Goal: Information Seeking & Learning: Learn about a topic

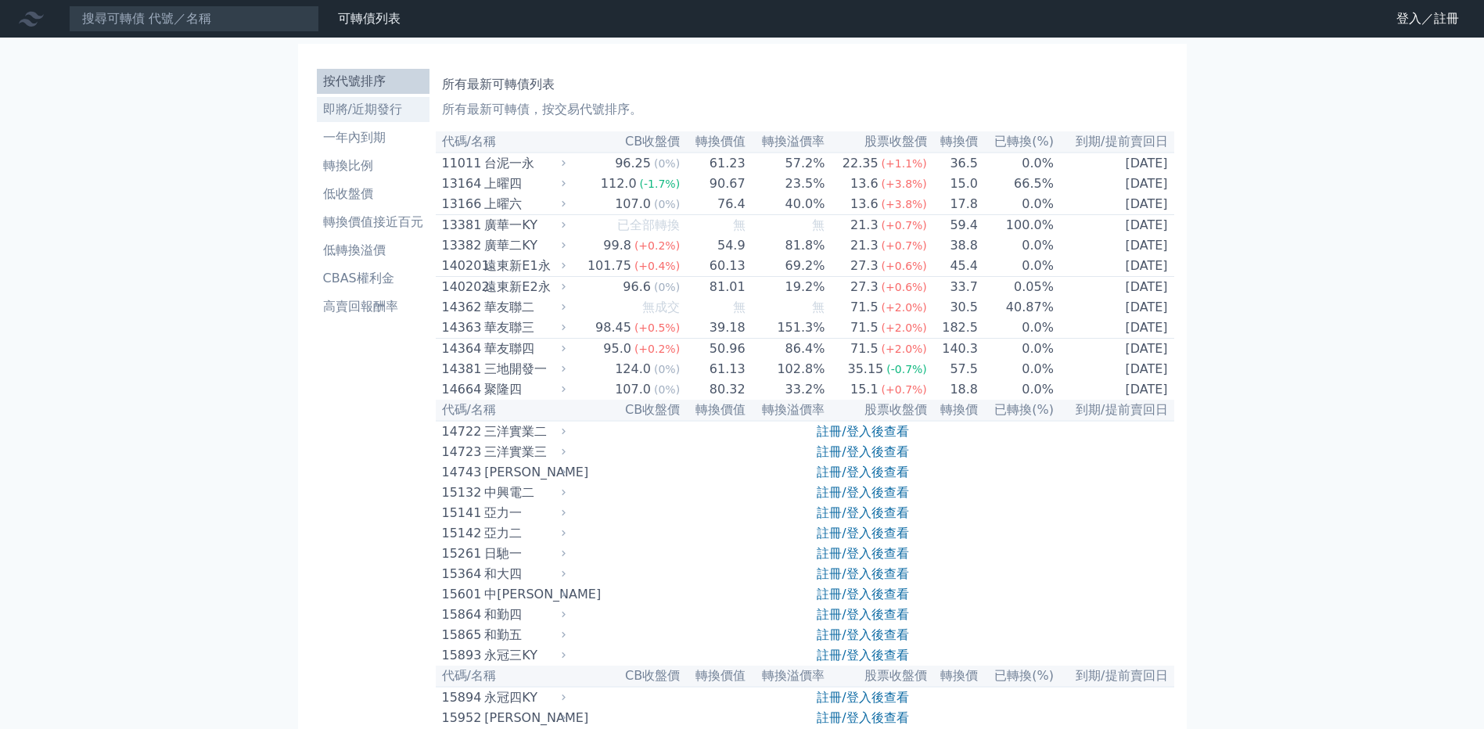
click at [377, 108] on li "即將/近期發行" at bounding box center [373, 109] width 113 height 19
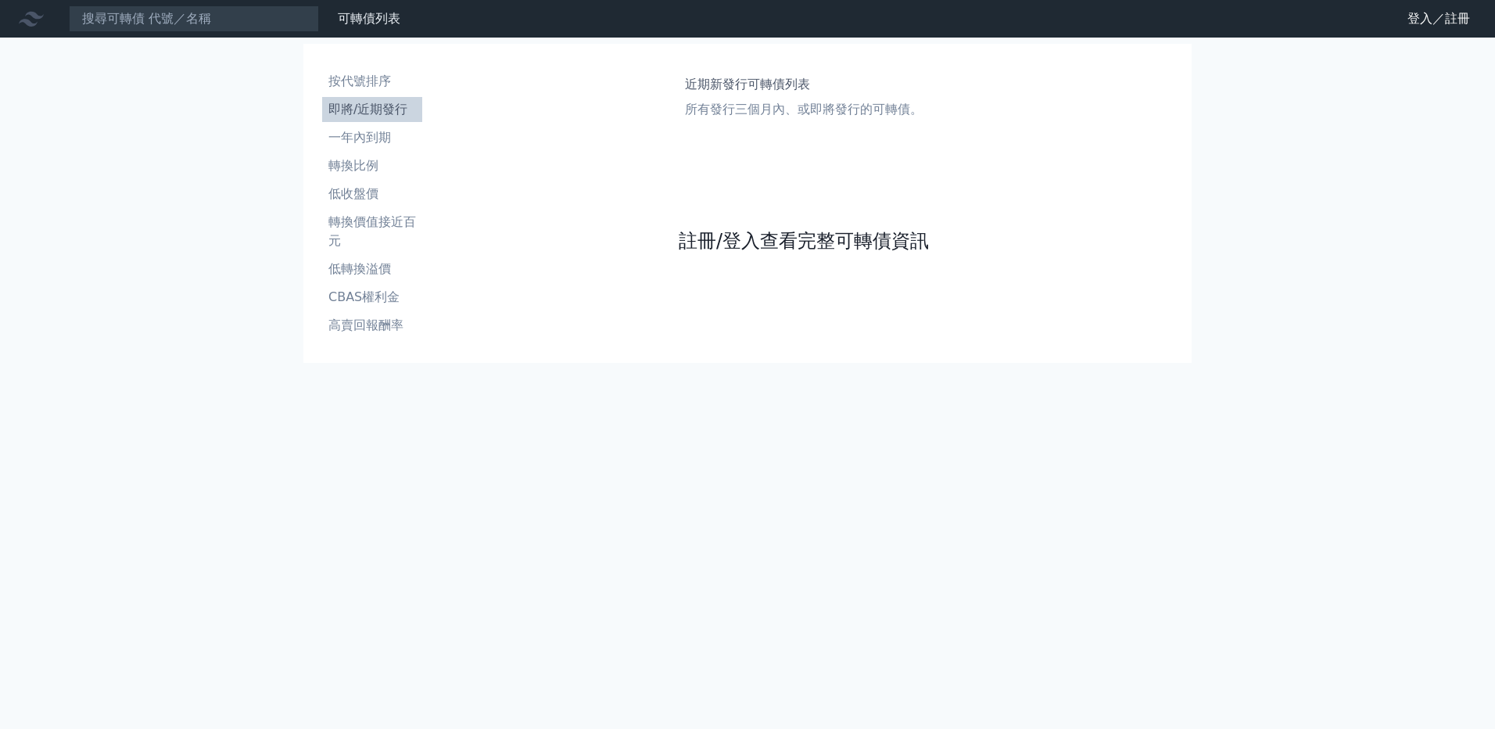
click at [727, 231] on link "註冊/登入查看完整可轉債資訊" at bounding box center [804, 240] width 250 height 25
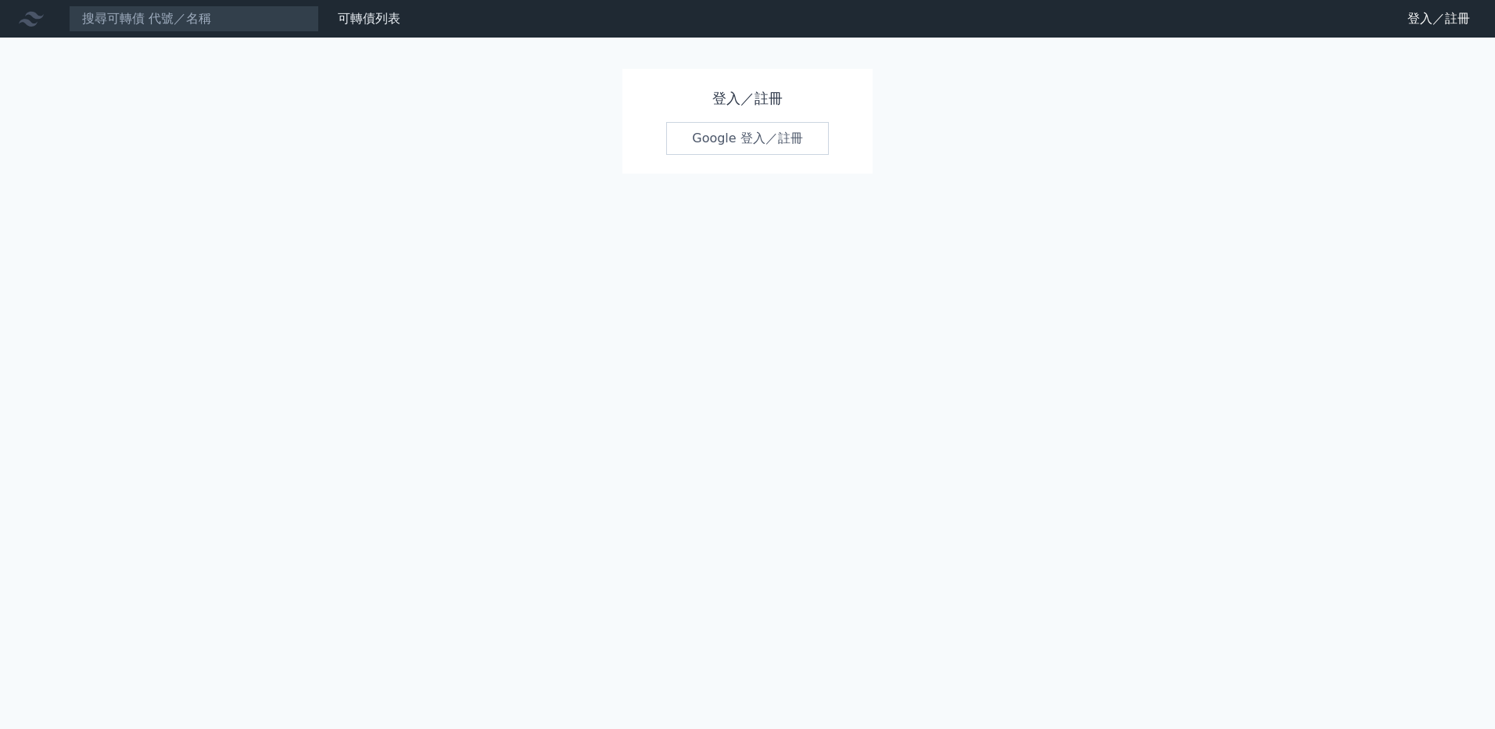
click at [777, 145] on link "Google 登入／註冊" at bounding box center [747, 138] width 163 height 33
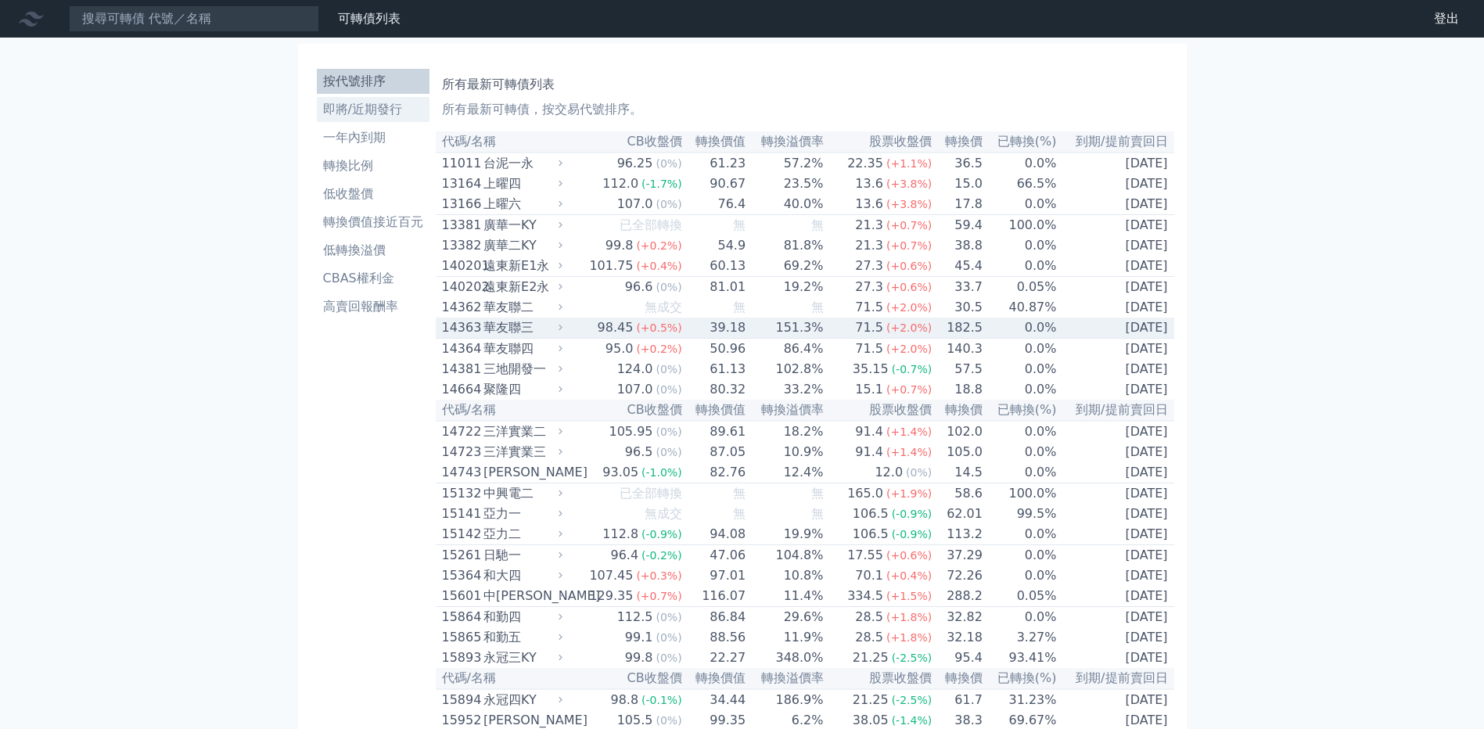
click at [386, 109] on li "即將/近期發行" at bounding box center [373, 109] width 113 height 19
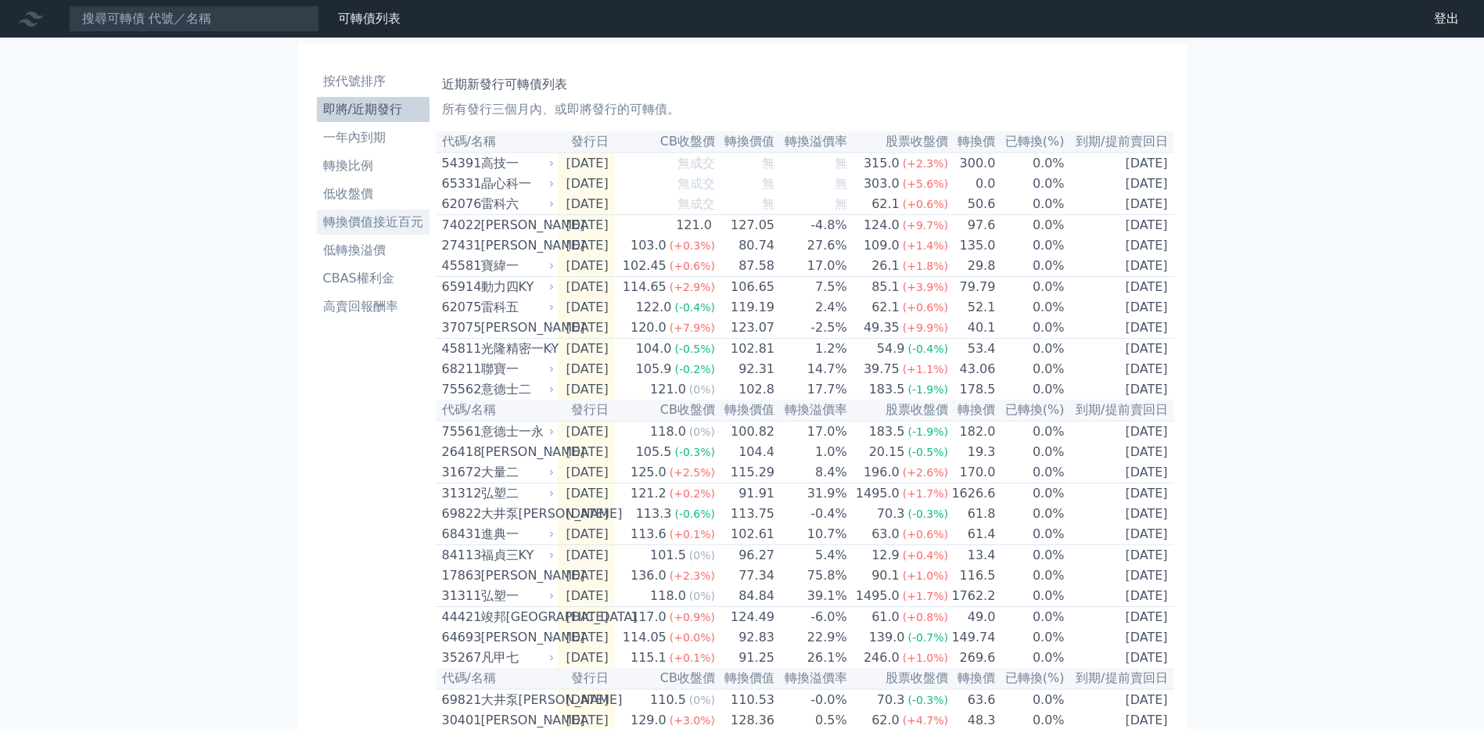
click at [352, 224] on li "轉換價值接近百元" at bounding box center [373, 222] width 113 height 19
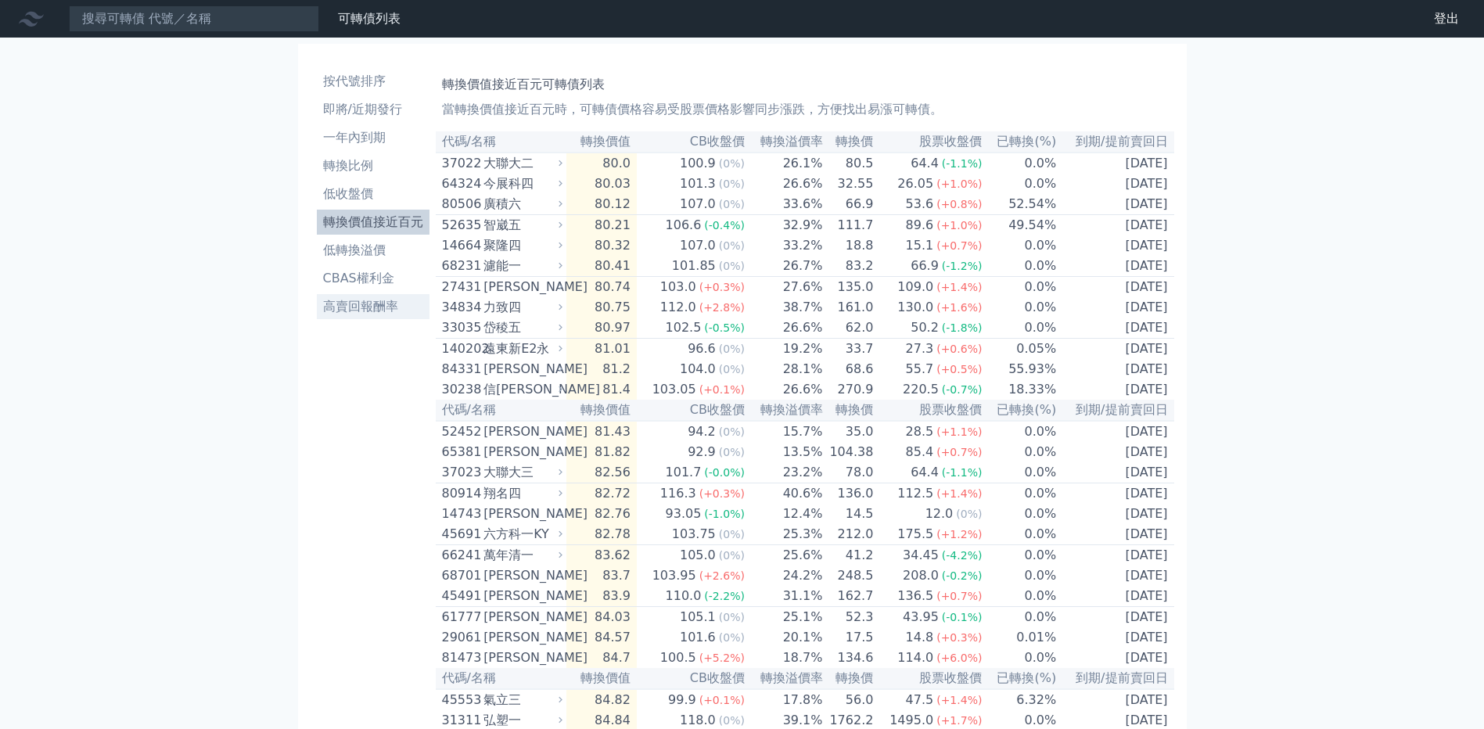
click at [355, 309] on li "高賣回報酬率" at bounding box center [373, 306] width 113 height 19
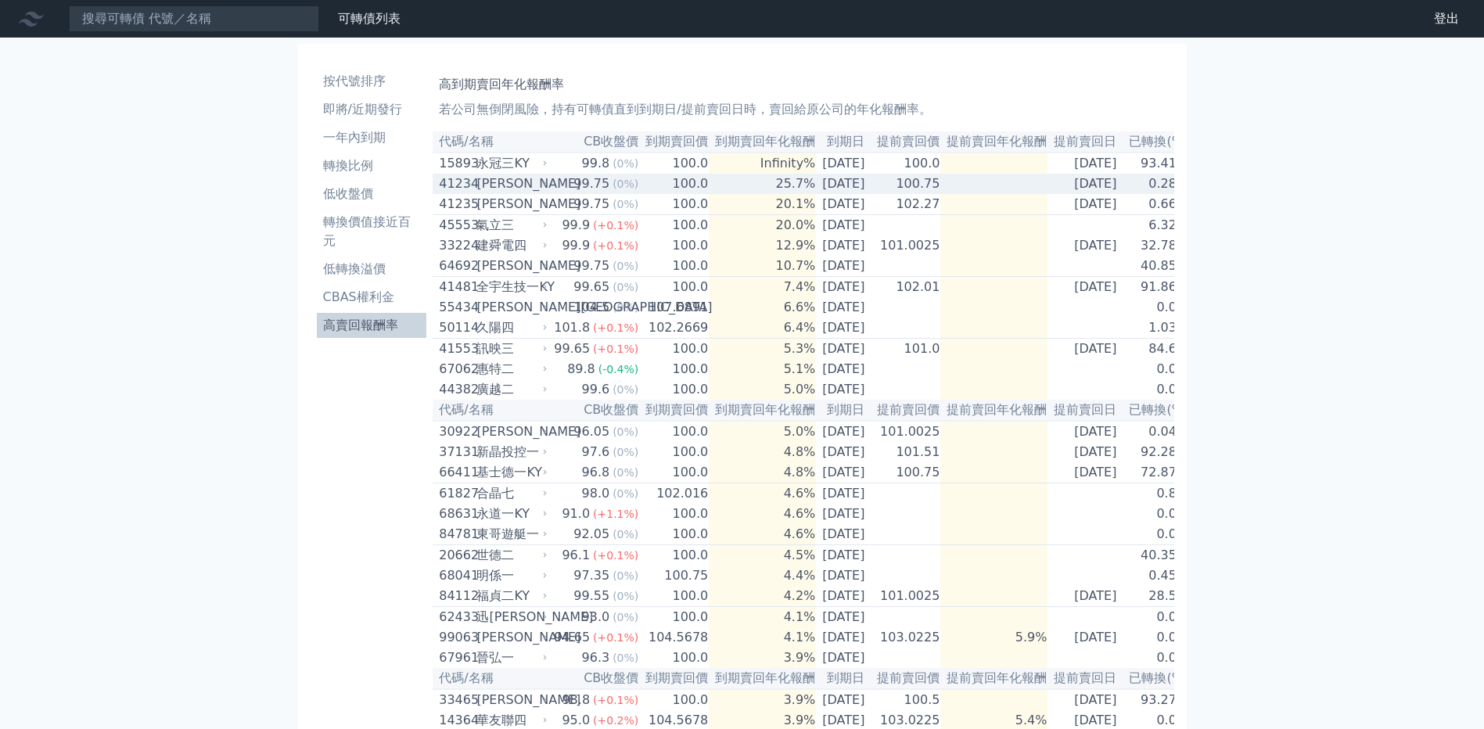
drag, startPoint x: 1064, startPoint y: 192, endPoint x: 879, endPoint y: 193, distance: 184.6
click at [879, 193] on tr "41234 [PERSON_NAME] 99.75 (0%) 100.0 25.7% [DATE] 100.75 [DATE] 0.28%" at bounding box center [810, 184] width 756 height 20
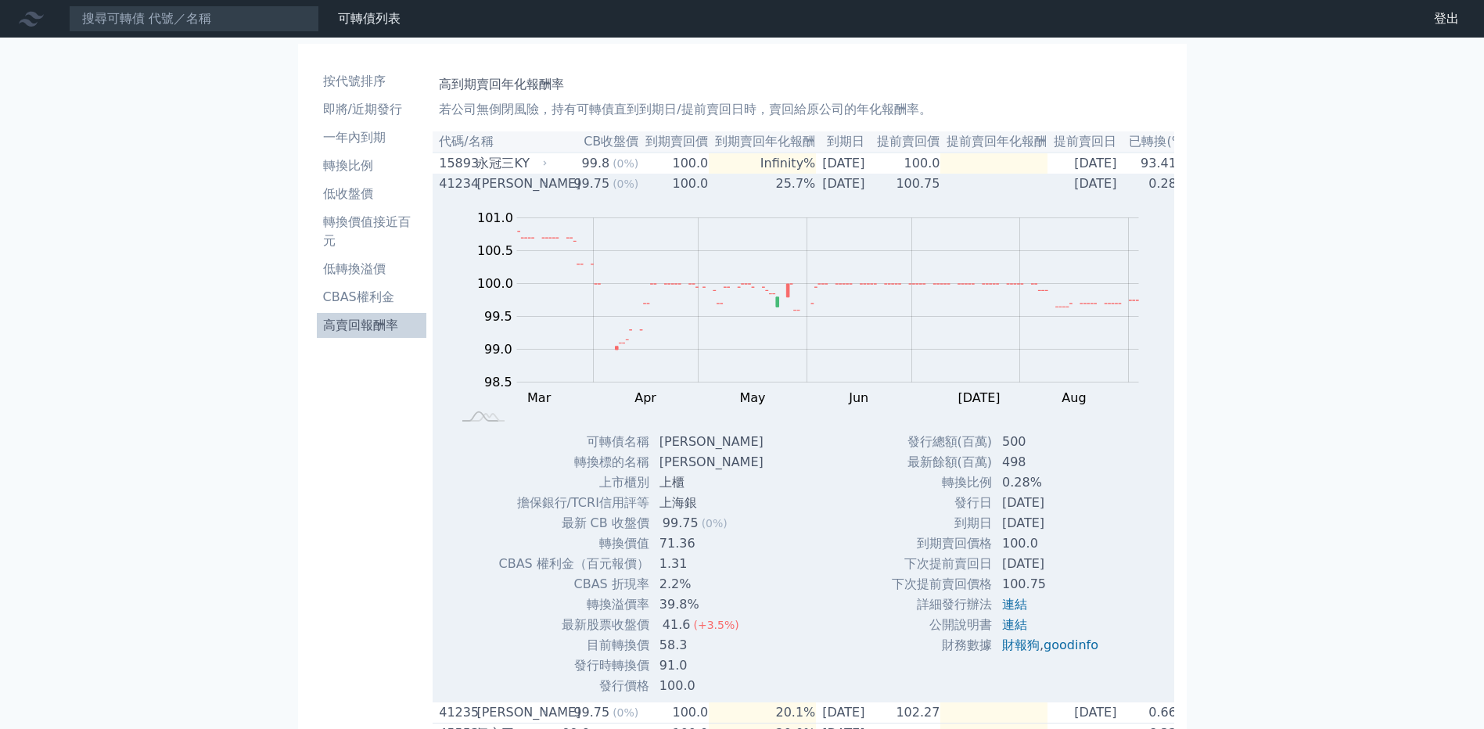
click at [975, 183] on td at bounding box center [993, 184] width 107 height 20
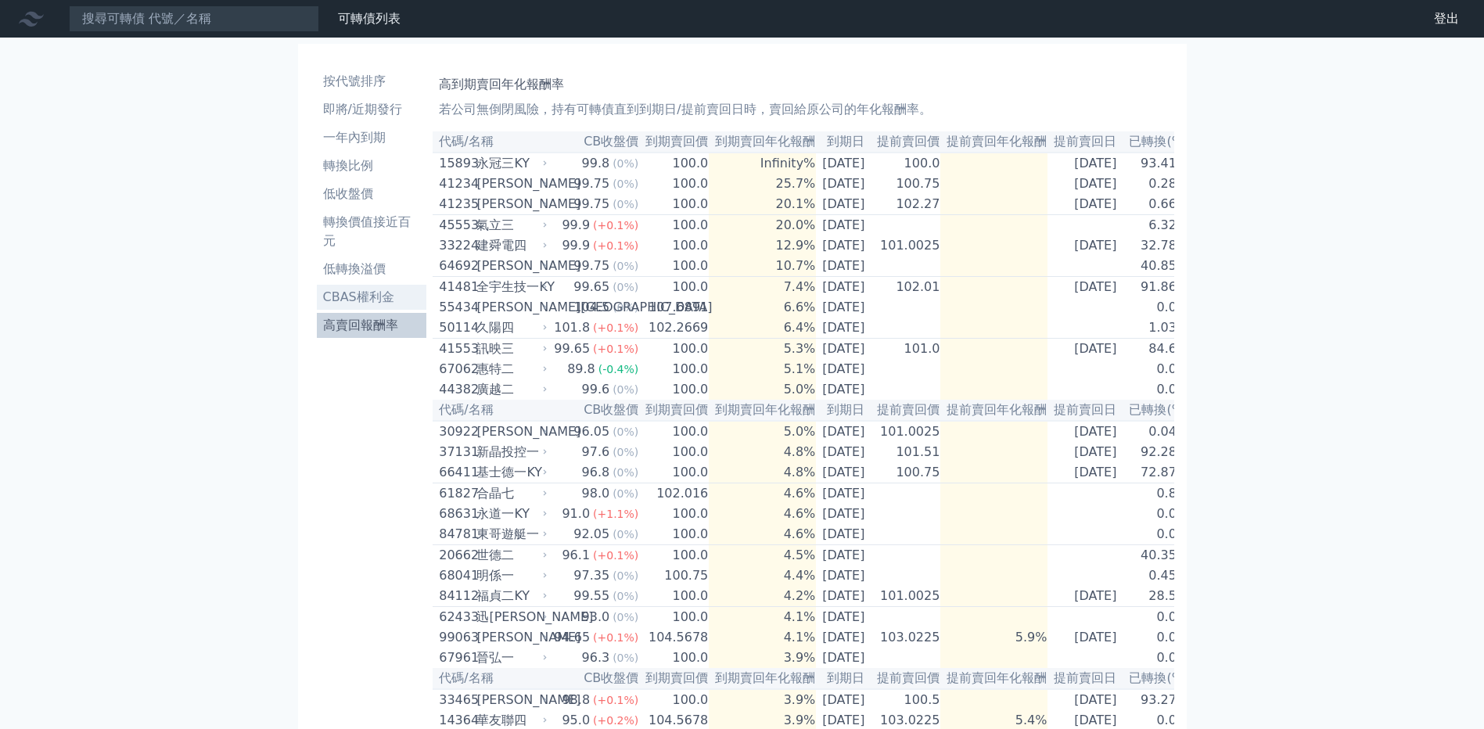
click at [369, 291] on li "CBAS權利金" at bounding box center [372, 297] width 110 height 19
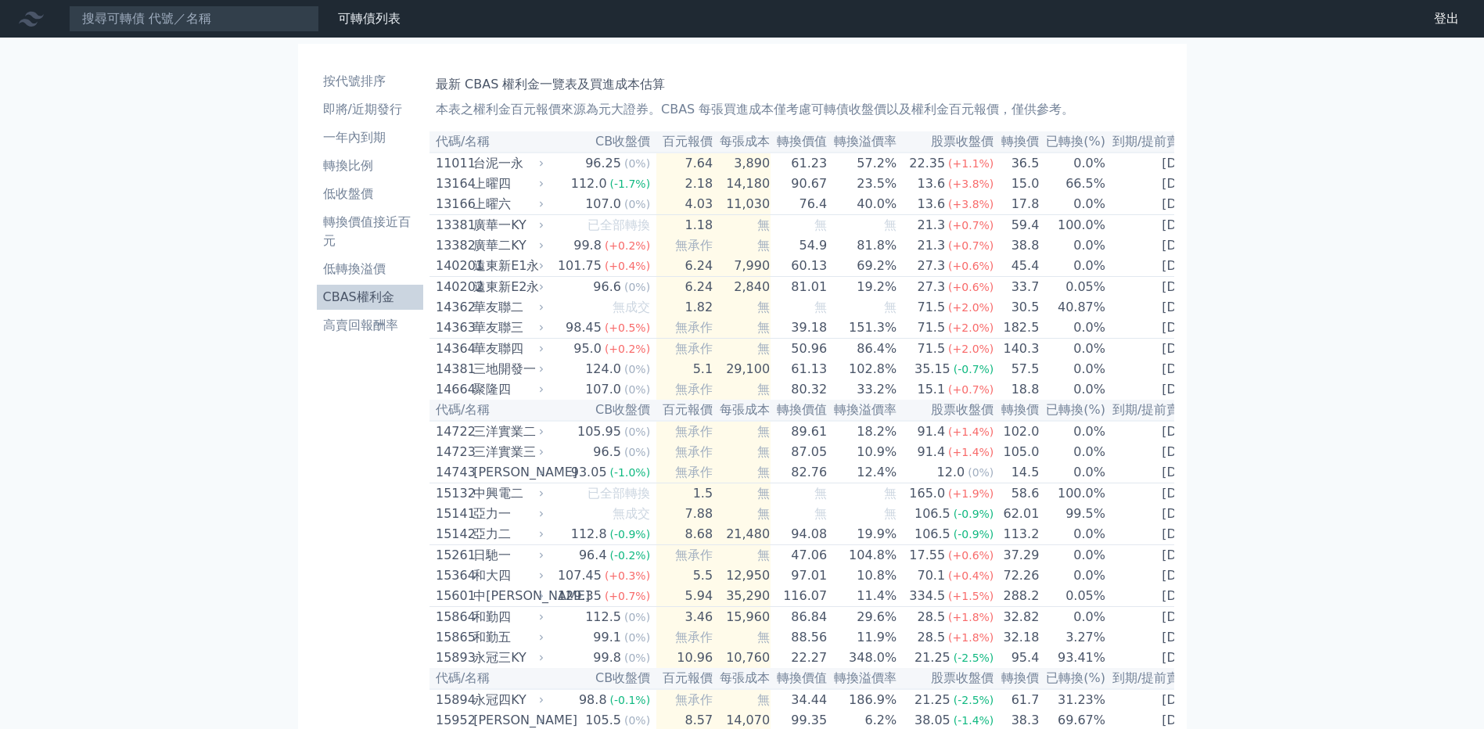
click at [361, 275] on li "低轉換溢價" at bounding box center [370, 269] width 106 height 19
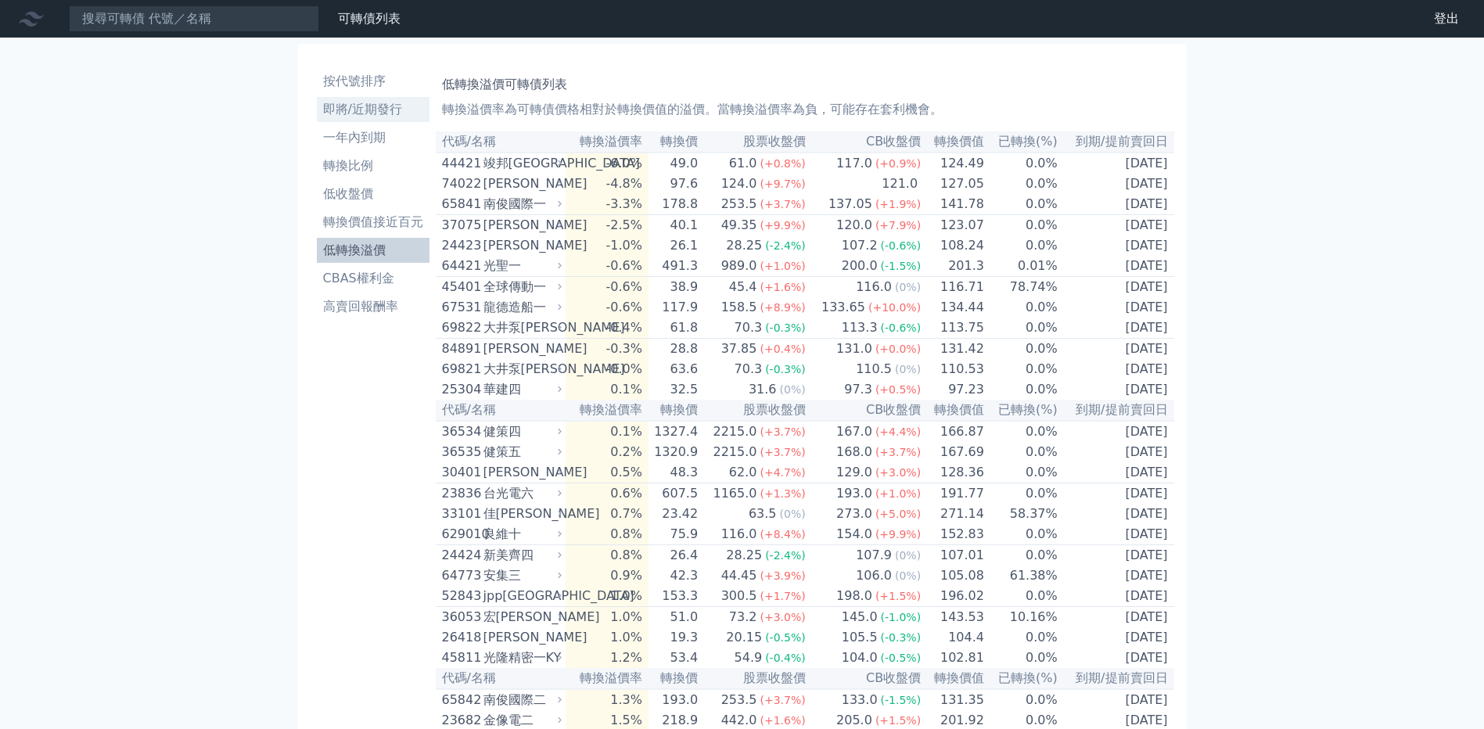
click at [377, 105] on li "即將/近期發行" at bounding box center [373, 109] width 113 height 19
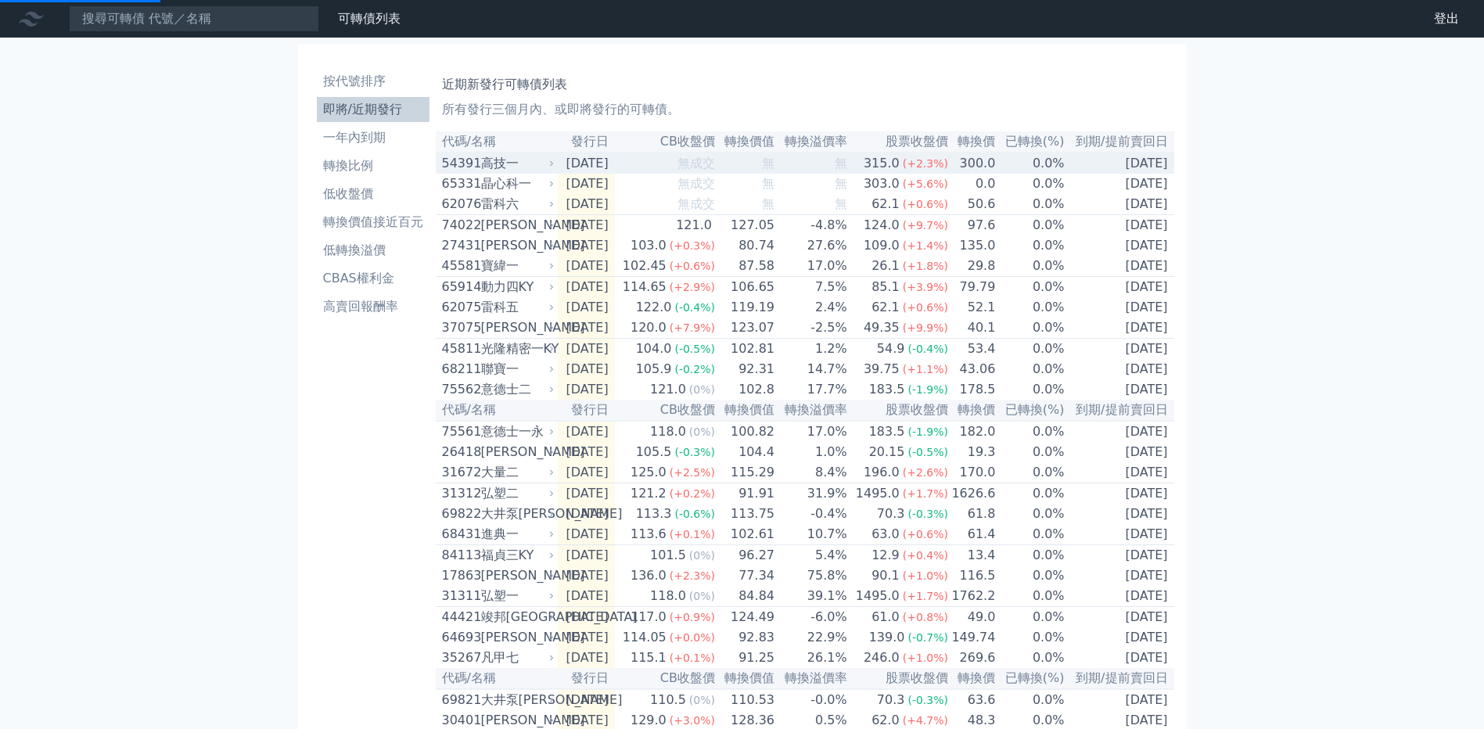
click at [715, 158] on span "無成交" at bounding box center [696, 163] width 38 height 15
click at [675, 160] on td "無成交" at bounding box center [665, 163] width 101 height 21
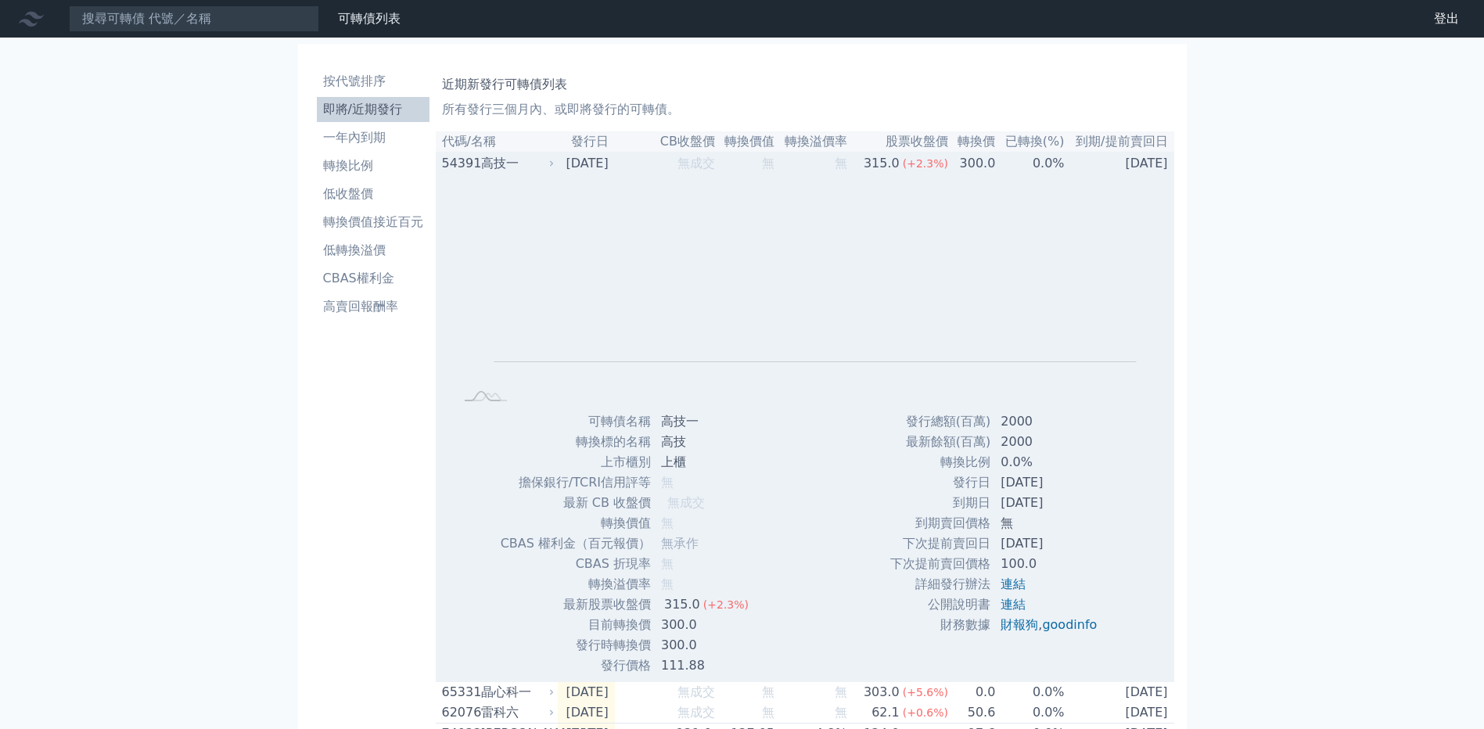
click at [666, 158] on td "無成交" at bounding box center [665, 163] width 101 height 21
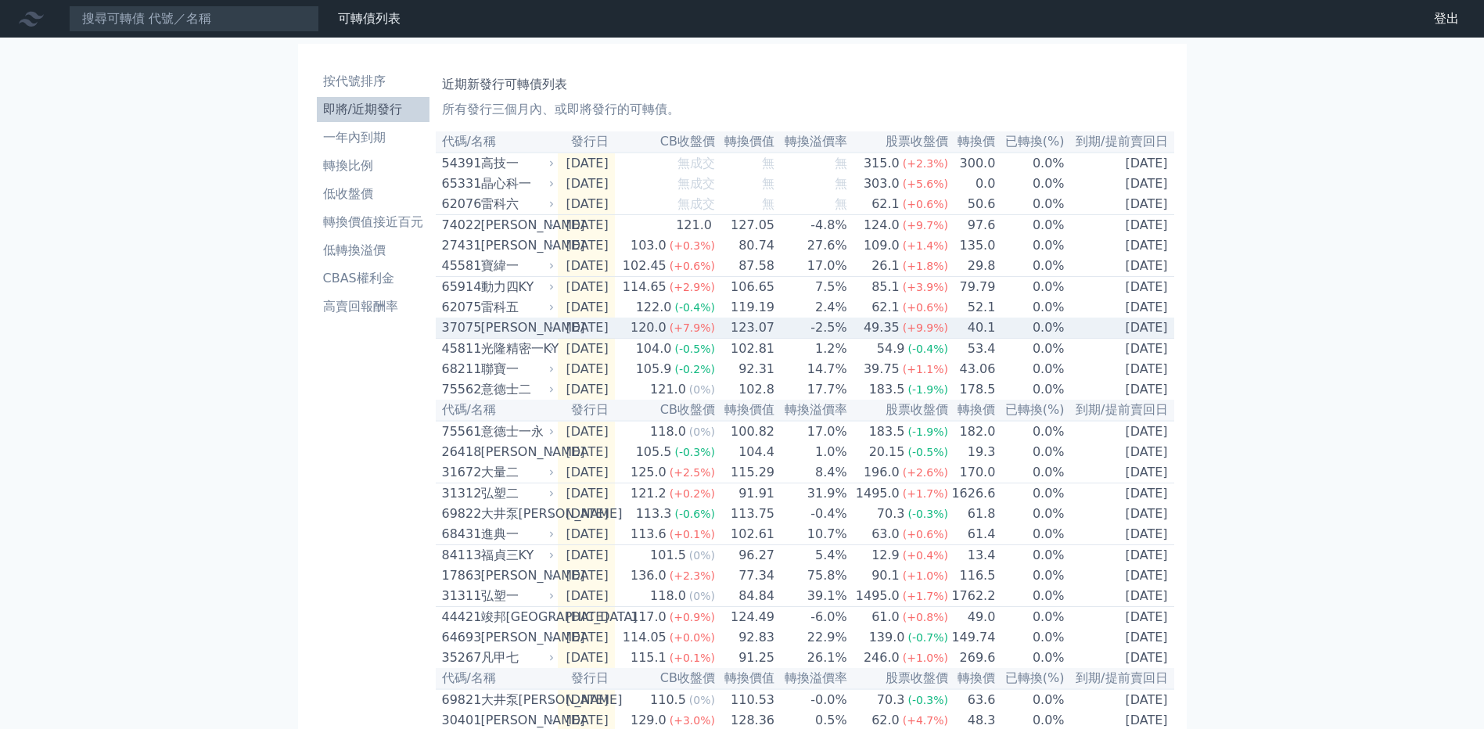
click at [669, 337] on div "120.0" at bounding box center [648, 327] width 42 height 19
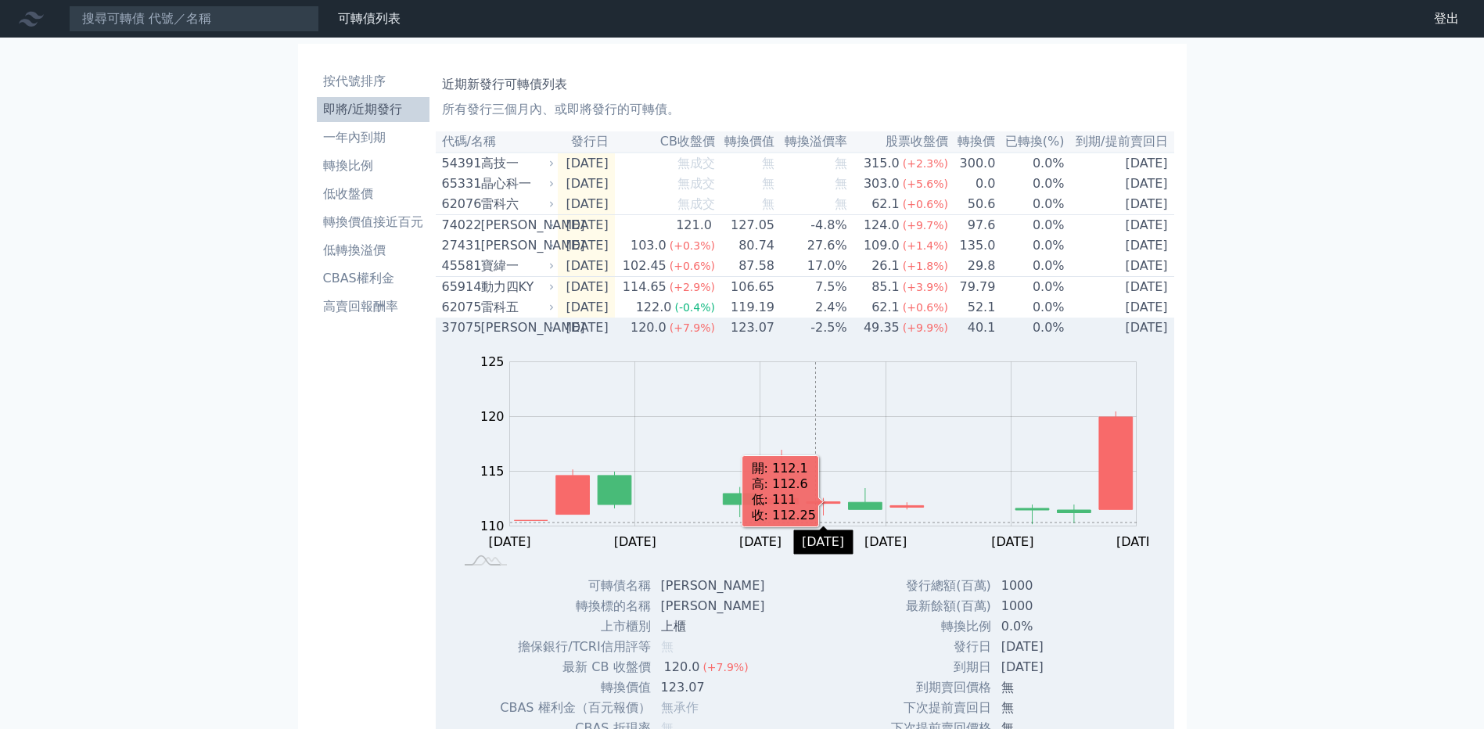
scroll to position [156, 0]
